Goal: Check status: Check status

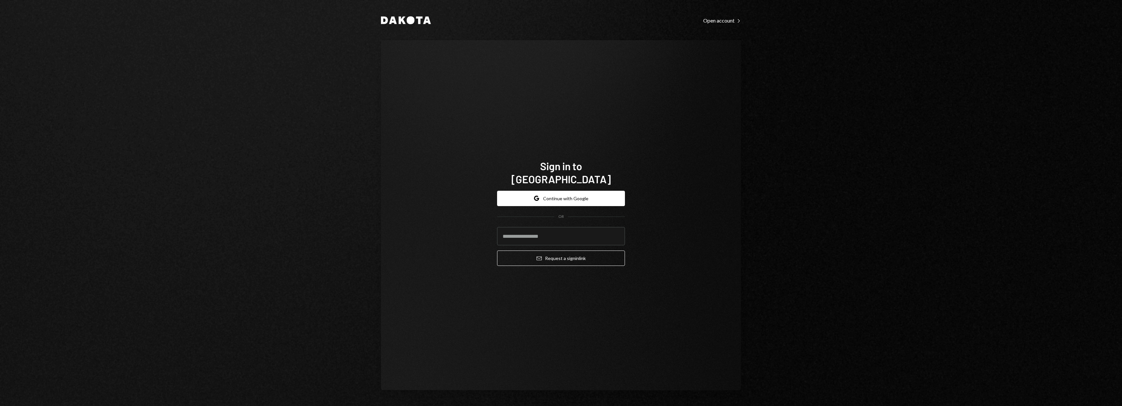
drag, startPoint x: 557, startPoint y: 190, endPoint x: 634, endPoint y: 200, distance: 77.2
click at [558, 191] on button "Google Continue with Google" at bounding box center [561, 198] width 128 height 15
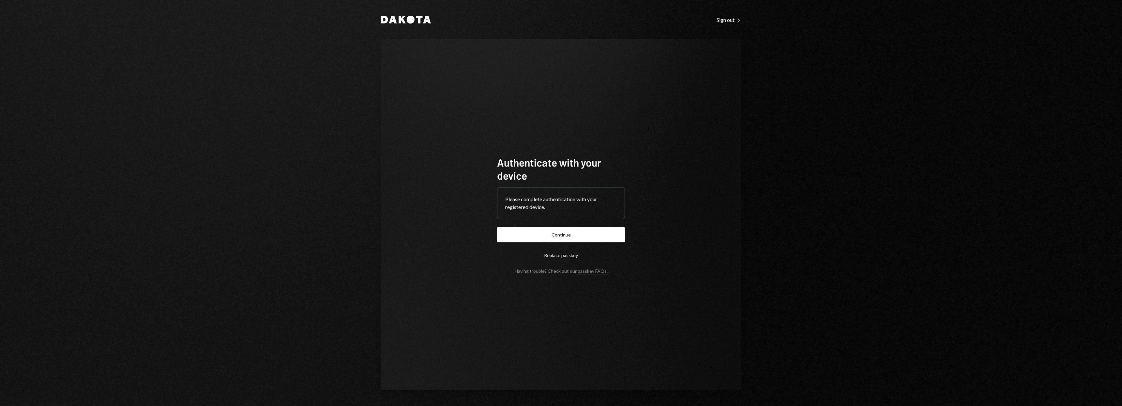
click at [588, 229] on button "Continue" at bounding box center [561, 234] width 128 height 15
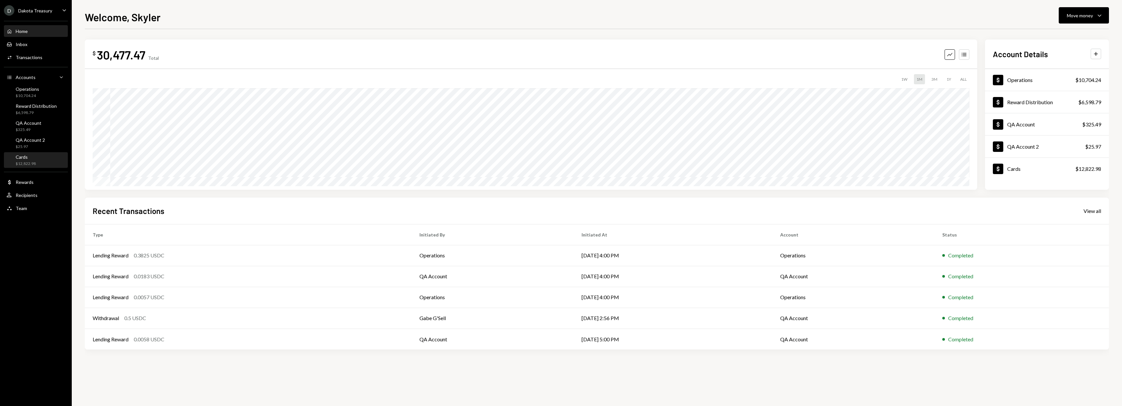
click at [37, 158] on div "Cards $12,822.98" at bounding box center [36, 160] width 59 height 12
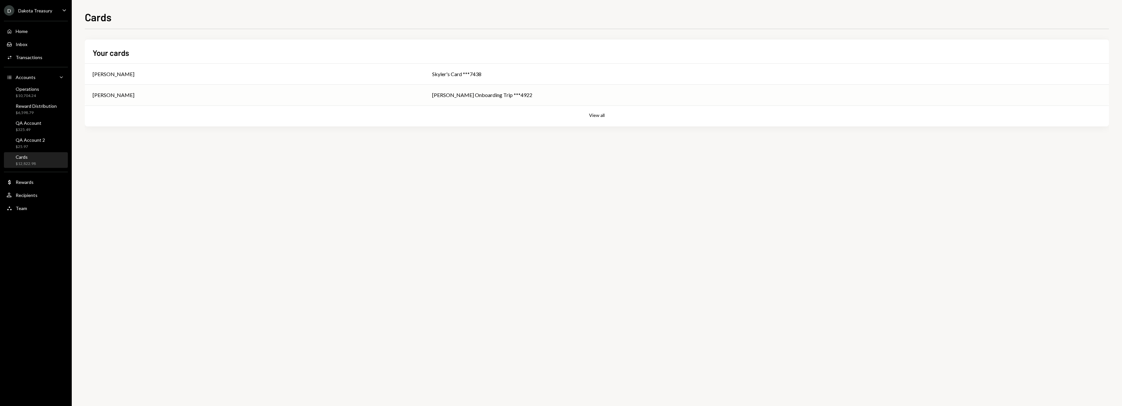
click at [515, 100] on td "Henry Onboarding Trip ***4922" at bounding box center [766, 94] width 685 height 21
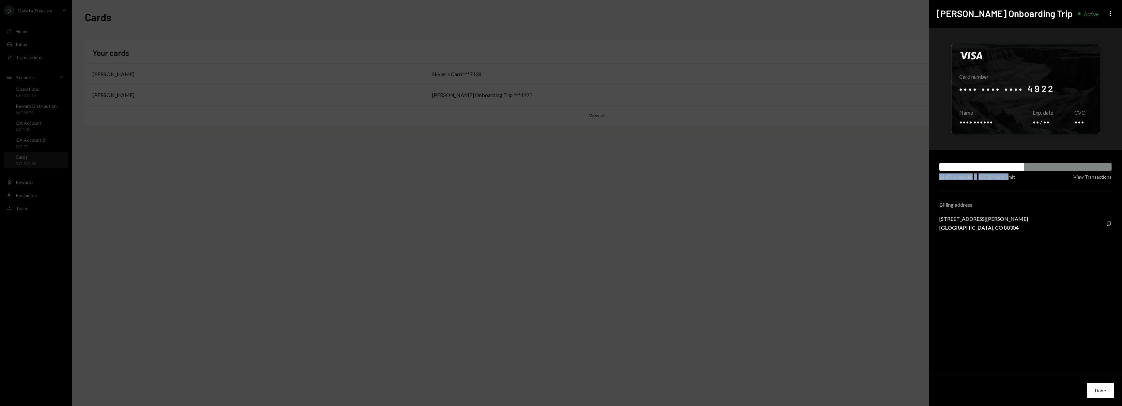
drag, startPoint x: 952, startPoint y: 181, endPoint x: 1009, endPoint y: 179, distance: 57.8
click at [1009, 179] on div "Visa Card number •••• •••• •••• 4922 Copy Name •••• •••••• Copy Exp. date •• / …" at bounding box center [1025, 201] width 193 height 346
click at [1095, 179] on button "View Transactions" at bounding box center [1093, 177] width 38 height 6
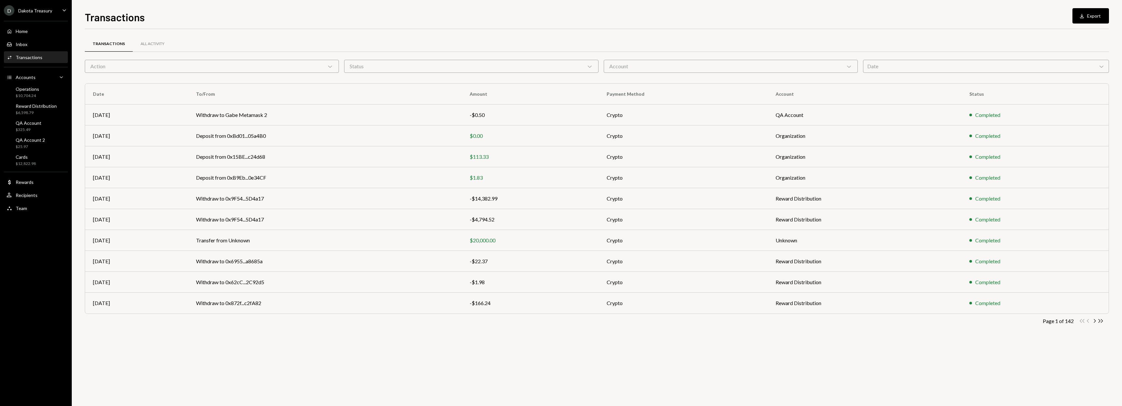
click at [631, 63] on div "Account Chevron Down" at bounding box center [731, 66] width 254 height 13
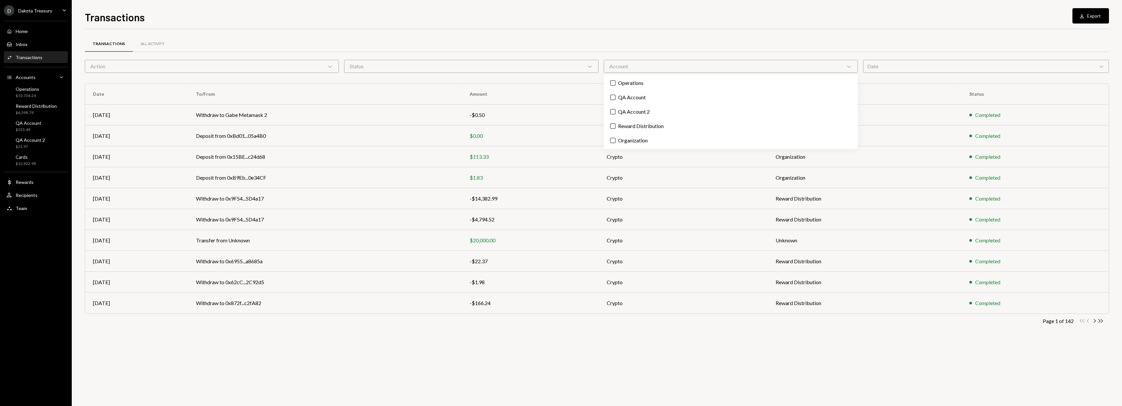
drag, startPoint x: 636, startPoint y: 47, endPoint x: 710, endPoint y: 48, distance: 74.4
click at [636, 47] on div "Transactions All Activity" at bounding box center [597, 44] width 1024 height 17
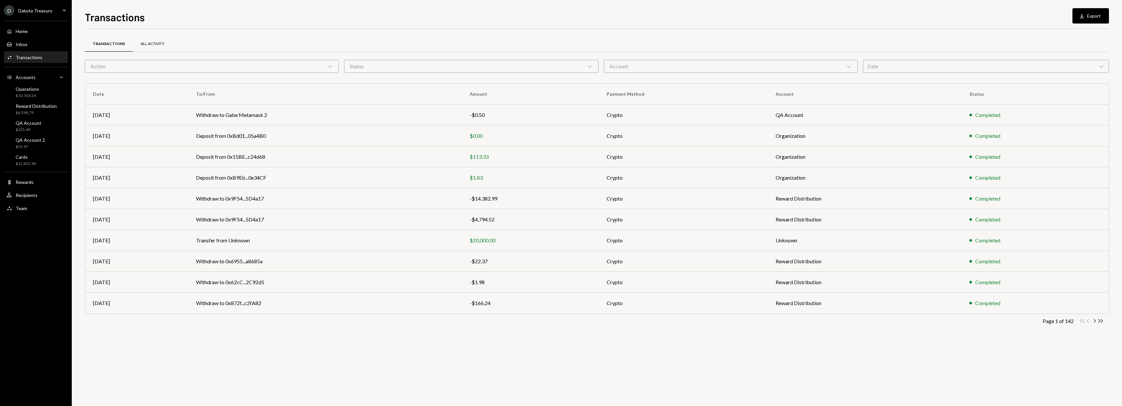
click at [143, 41] on div "All Activity" at bounding box center [153, 44] width 24 height 6
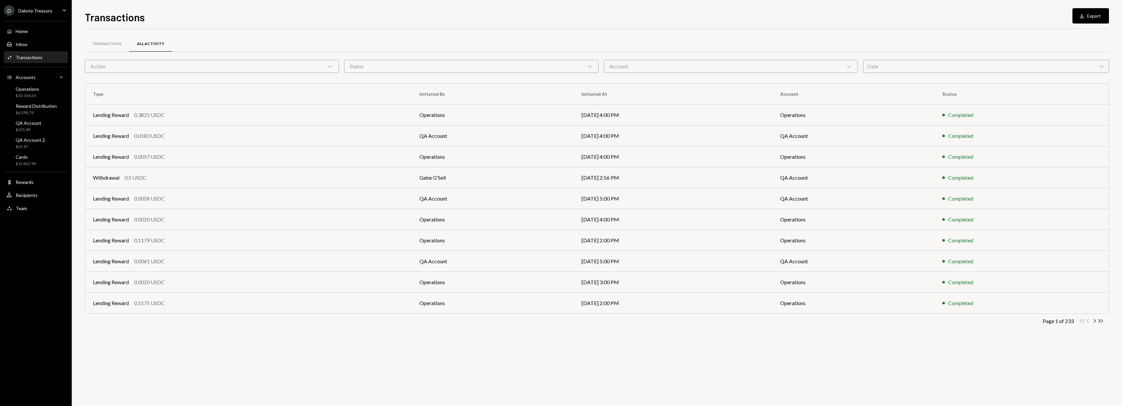
click at [1096, 320] on icon "button" at bounding box center [1095, 321] width 2 height 4
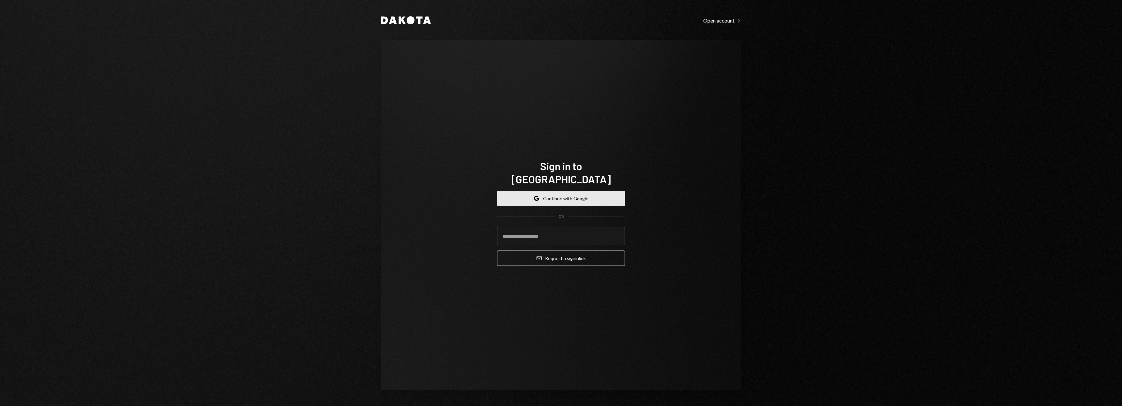
click at [562, 191] on button "Google Continue with Google" at bounding box center [561, 198] width 128 height 15
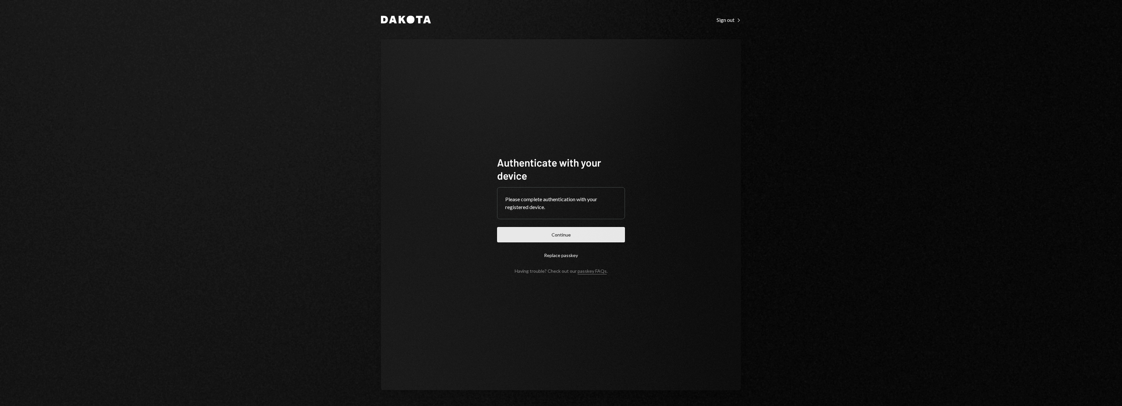
click at [509, 232] on button "Continue" at bounding box center [561, 234] width 128 height 15
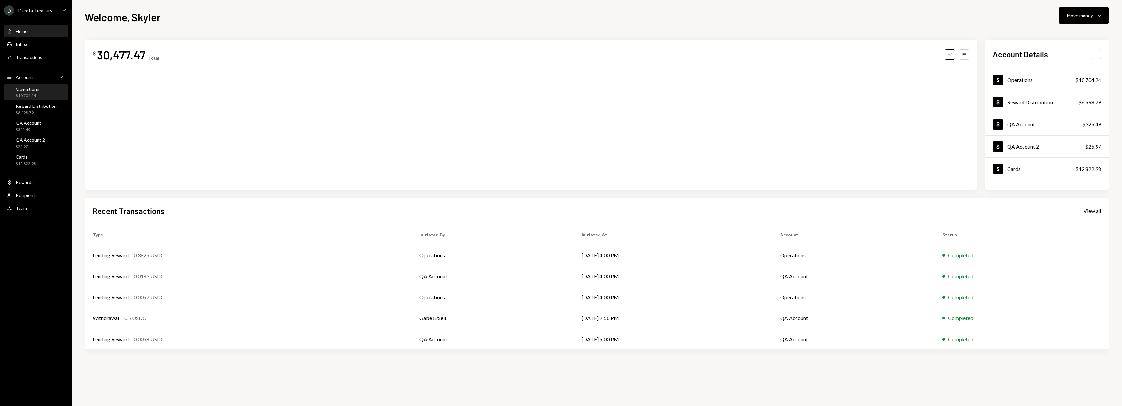
click at [39, 95] on div "Operations $10,704.24" at bounding box center [36, 92] width 59 height 12
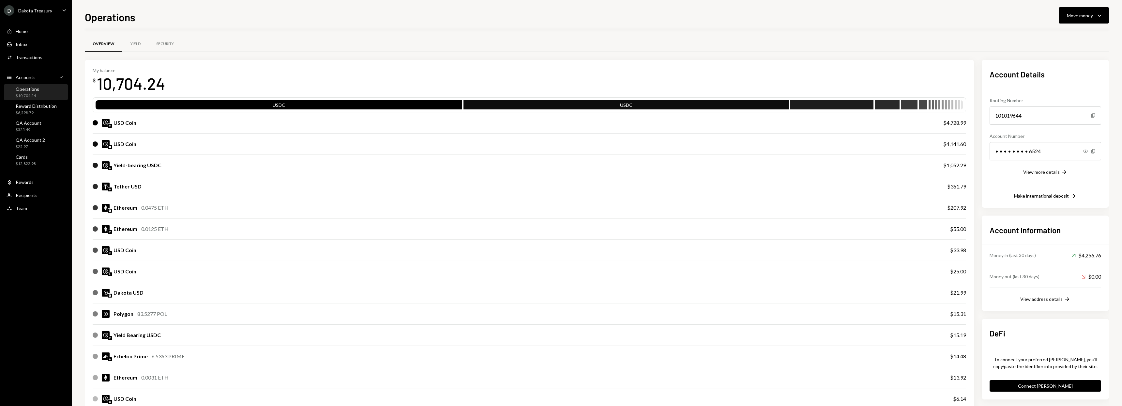
scroll to position [2, 0]
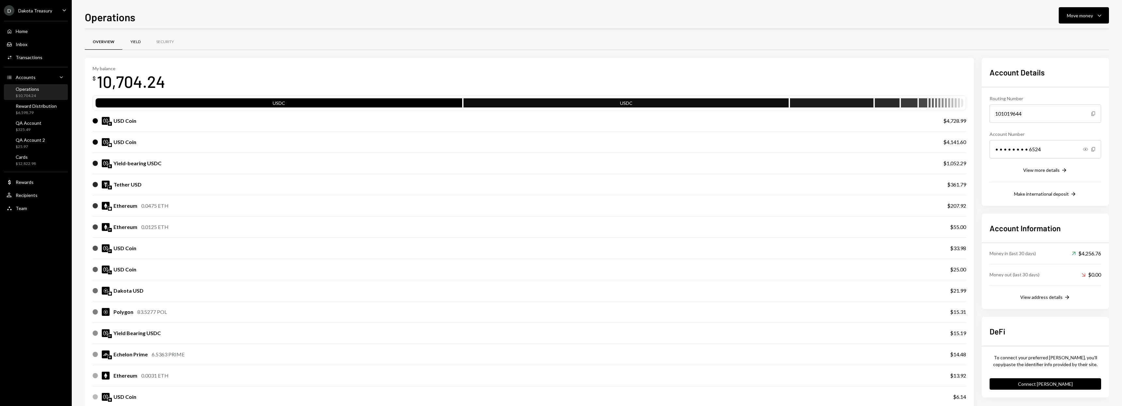
click at [127, 41] on div "Yield" at bounding box center [135, 42] width 26 height 16
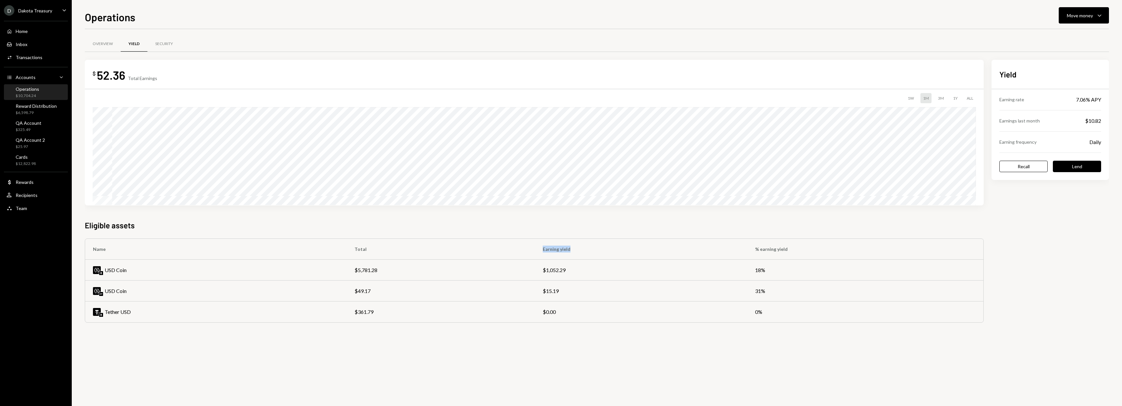
drag, startPoint x: 552, startPoint y: 249, endPoint x: 588, endPoint y: 246, distance: 36.0
click at [593, 251] on th "Earning yield" at bounding box center [641, 248] width 212 height 21
click at [585, 233] on div "$ 52.36 Total Earnings 1W 1M 3M 1Y ALL Eligible assets Name Total Earning yield…" at bounding box center [534, 191] width 899 height 263
